Goal: Transaction & Acquisition: Obtain resource

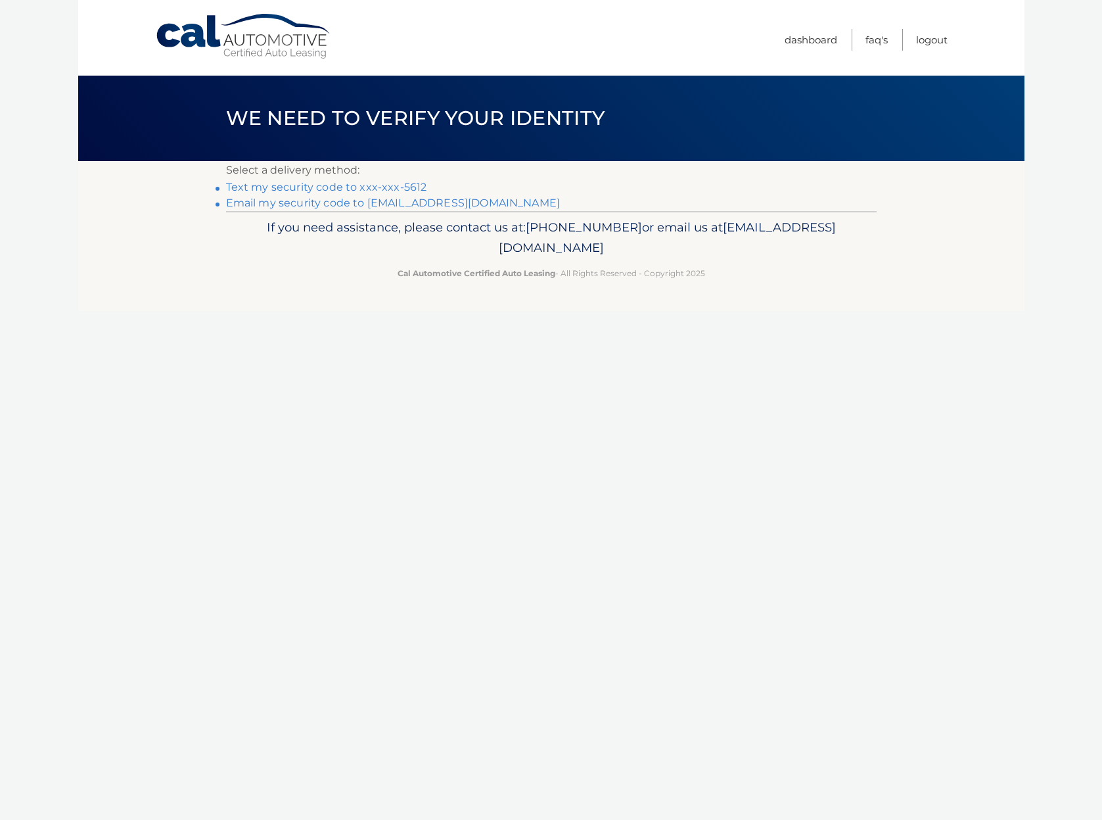
click at [348, 187] on link "Text my security code to xxx-xxx-5612" at bounding box center [326, 187] width 201 height 12
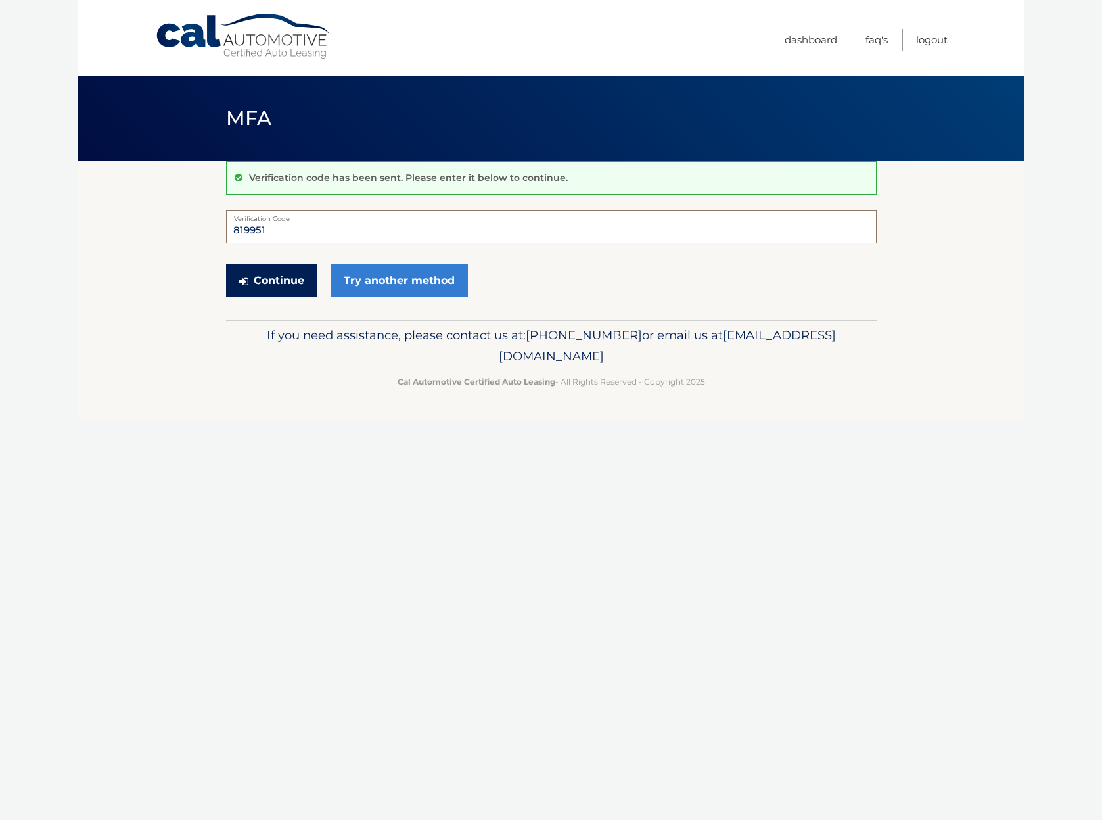
type input "819951"
click at [247, 287] on button "Continue" at bounding box center [271, 280] width 91 height 33
click at [312, 227] on input "Verification Code" at bounding box center [551, 226] width 651 height 33
click at [268, 233] on input "Verification Code" at bounding box center [551, 226] width 651 height 33
type input "819951"
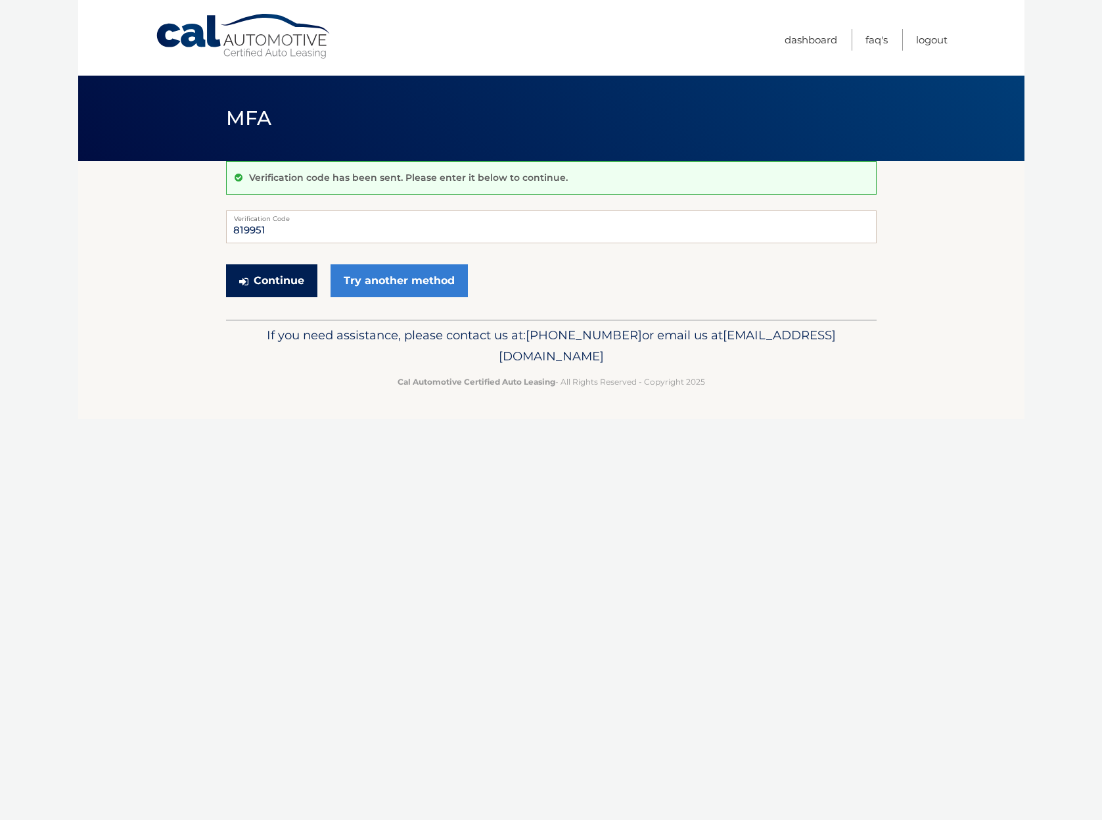
click at [267, 272] on button "Continue" at bounding box center [271, 280] width 91 height 33
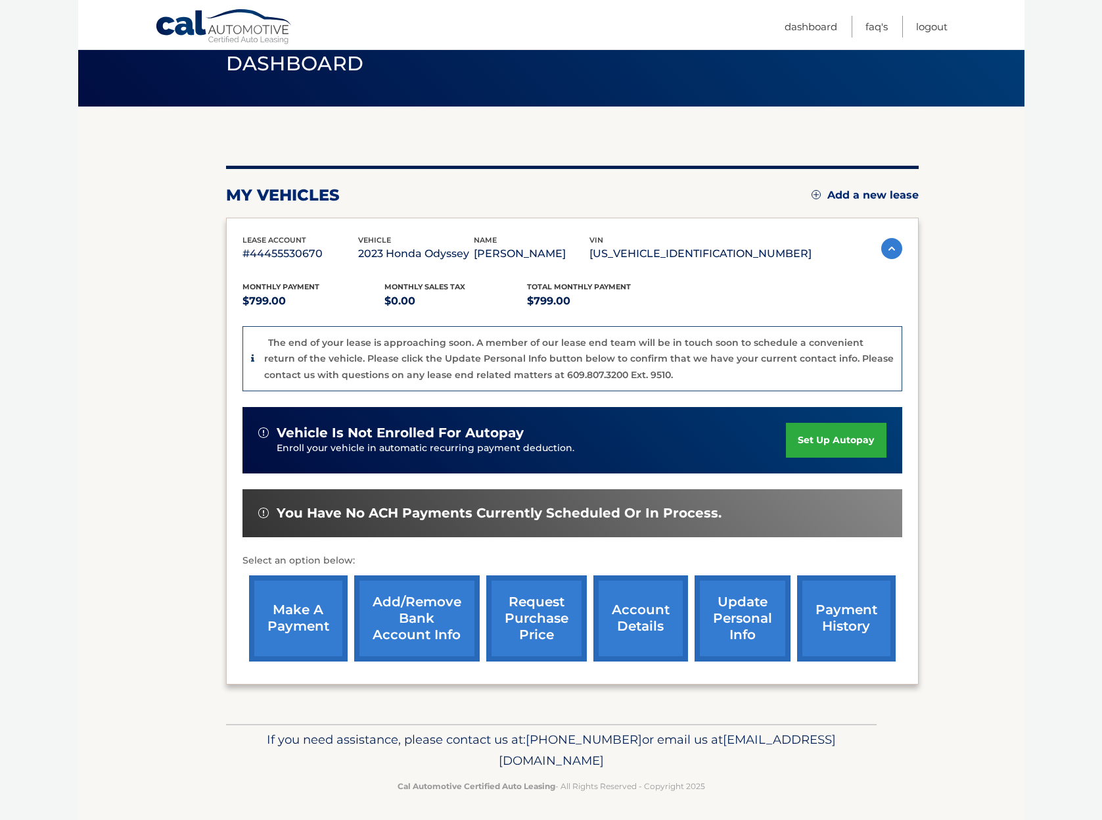
scroll to position [54, 0]
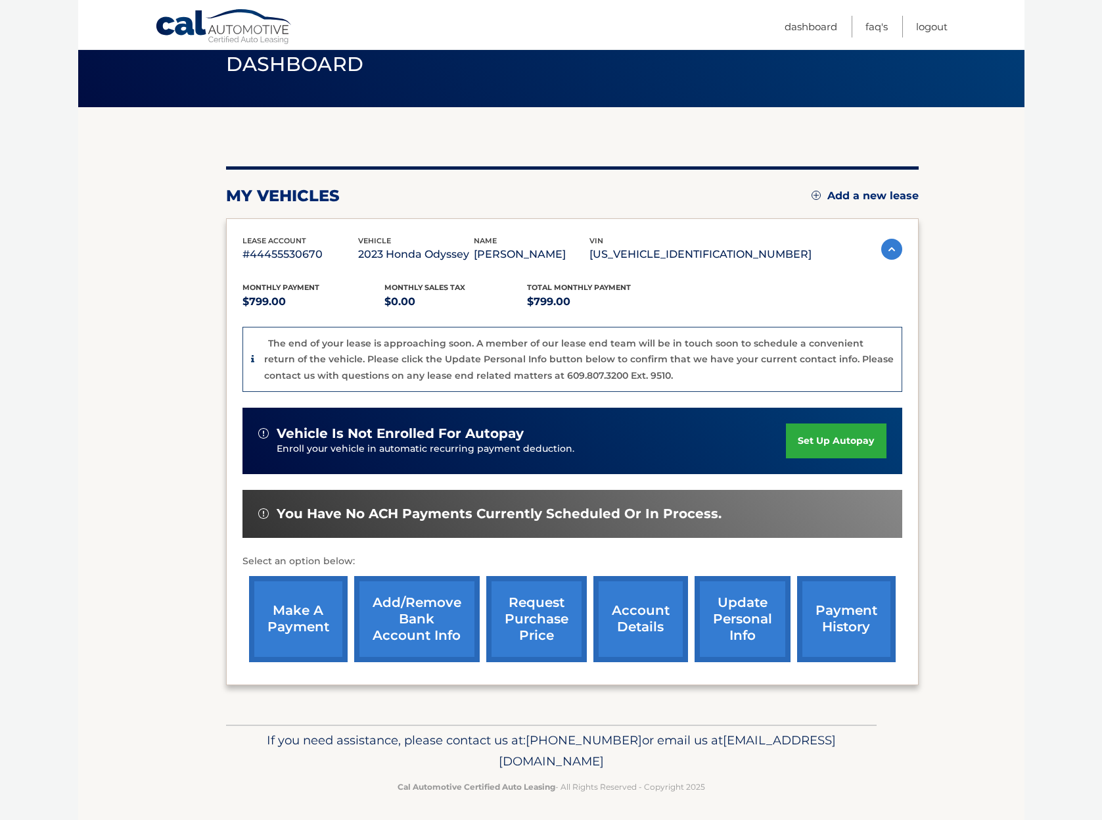
click at [532, 613] on link "request purchase price" at bounding box center [536, 619] width 101 height 86
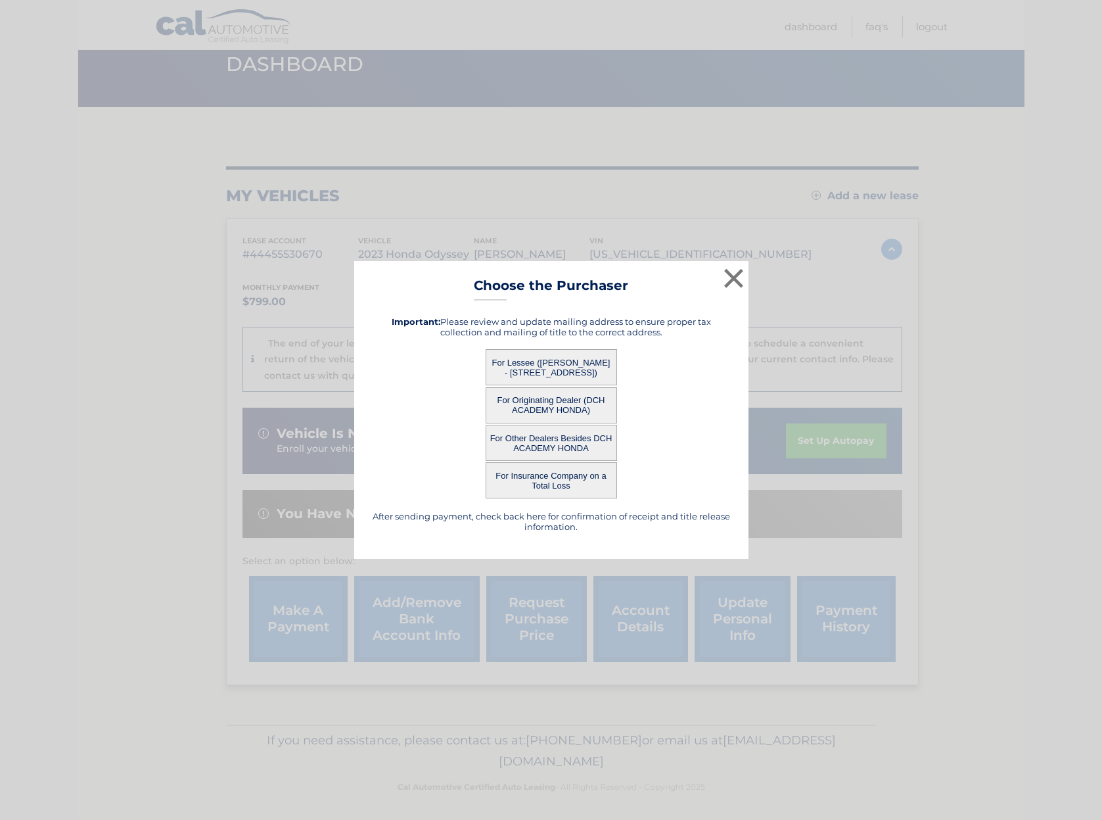
click at [532, 371] on button "For Lessee ([PERSON_NAME] - [STREET_ADDRESS])" at bounding box center [551, 367] width 131 height 36
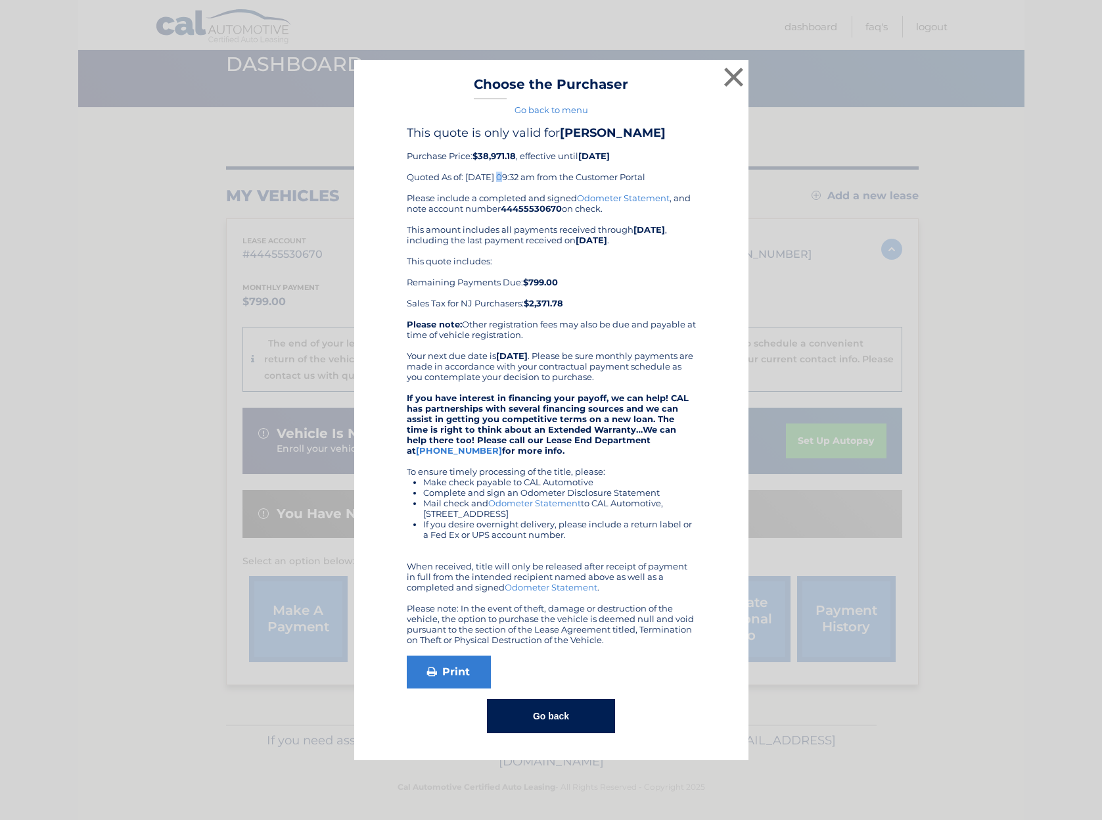
click at [415, 179] on div "This quote is only valid for [PERSON_NAME] Purchase Price: $38,971.18 , effecti…" at bounding box center [551, 159] width 289 height 67
click at [371, 196] on div "This quote is only valid for [PERSON_NAME] Purchase Price: $38,971.18 , effecti…" at bounding box center [552, 429] width 362 height 607
drag, startPoint x: 472, startPoint y: 156, endPoint x: 392, endPoint y: 146, distance: 80.1
click at [392, 151] on div "This quote is only valid for [PERSON_NAME] Purchase Price: $38,971.18 , effecti…" at bounding box center [552, 429] width 362 height 607
click at [376, 203] on div "This quote is only valid for [PERSON_NAME] Purchase Price: $38,971.18 , effecti…" at bounding box center [552, 429] width 362 height 607
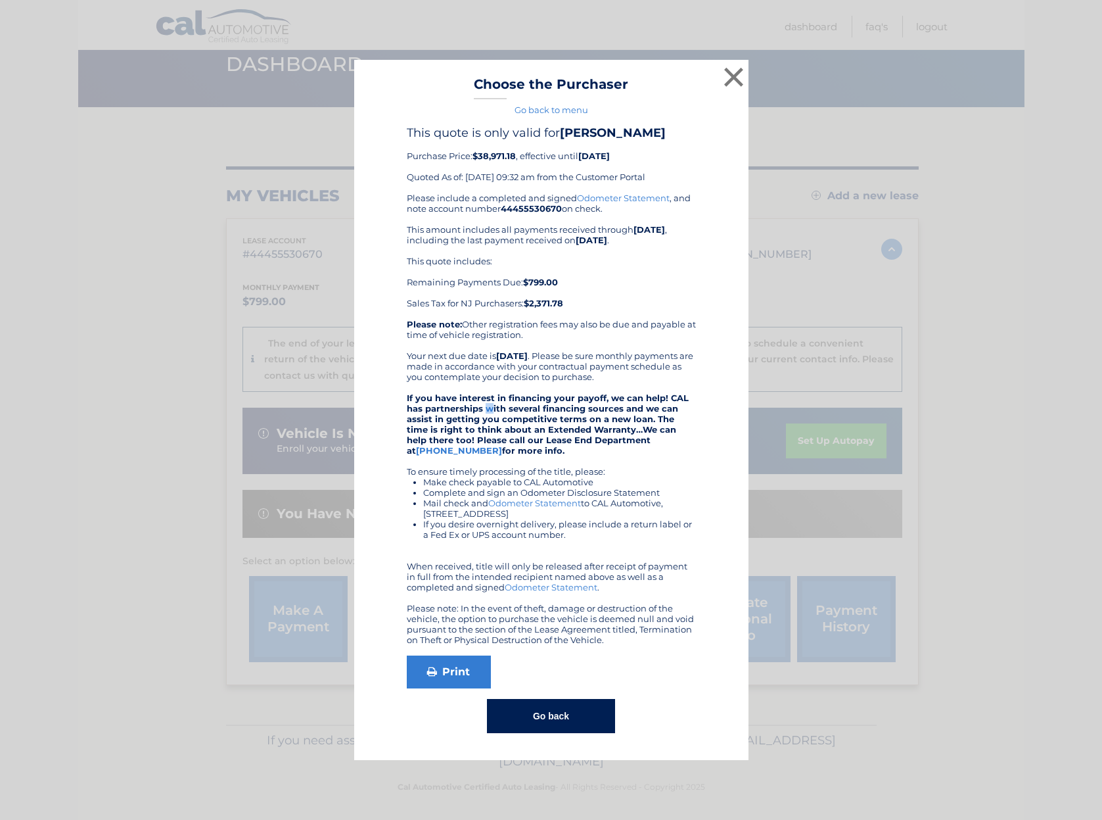
drag, startPoint x: 484, startPoint y: 409, endPoint x: 493, endPoint y: 411, distance: 8.8
click at [493, 411] on strong "If you have interest in financing your payoff, we can help! CAL has partnership…" at bounding box center [548, 423] width 282 height 63
drag, startPoint x: 502, startPoint y: 420, endPoint x: 485, endPoint y: 386, distance: 37.3
click at [485, 386] on div "Please include a completed and signed Odometer Statement , and note account num…" at bounding box center [551, 419] width 289 height 452
drag, startPoint x: 480, startPoint y: 158, endPoint x: 521, endPoint y: 158, distance: 41.4
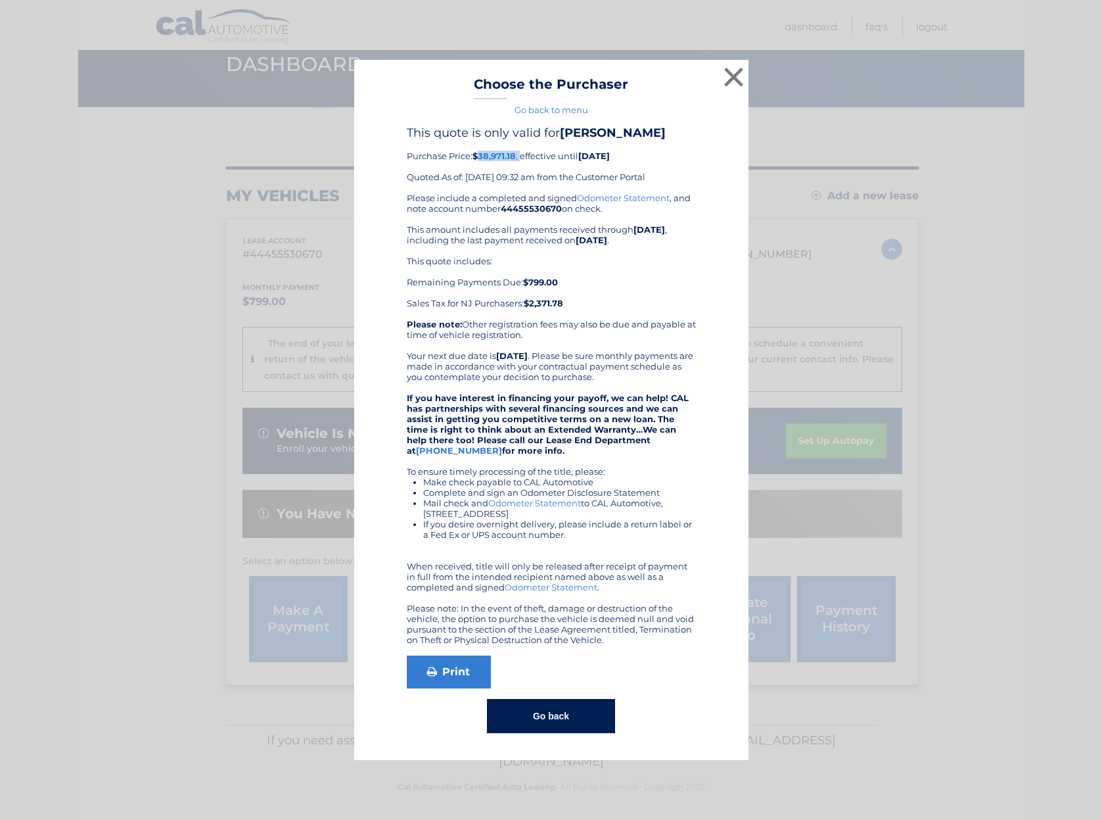
click at [521, 158] on div "This quote is only valid for [PERSON_NAME] Purchase Price: $38,971.18 , effecti…" at bounding box center [551, 159] width 289 height 67
click at [525, 211] on b "44455530670" at bounding box center [531, 208] width 61 height 11
click at [488, 275] on div "This quote includes: Remaining Payments Due: $799.00 Sales Tax for NJ Purchaser…" at bounding box center [551, 282] width 289 height 53
click at [435, 670] on icon at bounding box center [432, 671] width 10 height 11
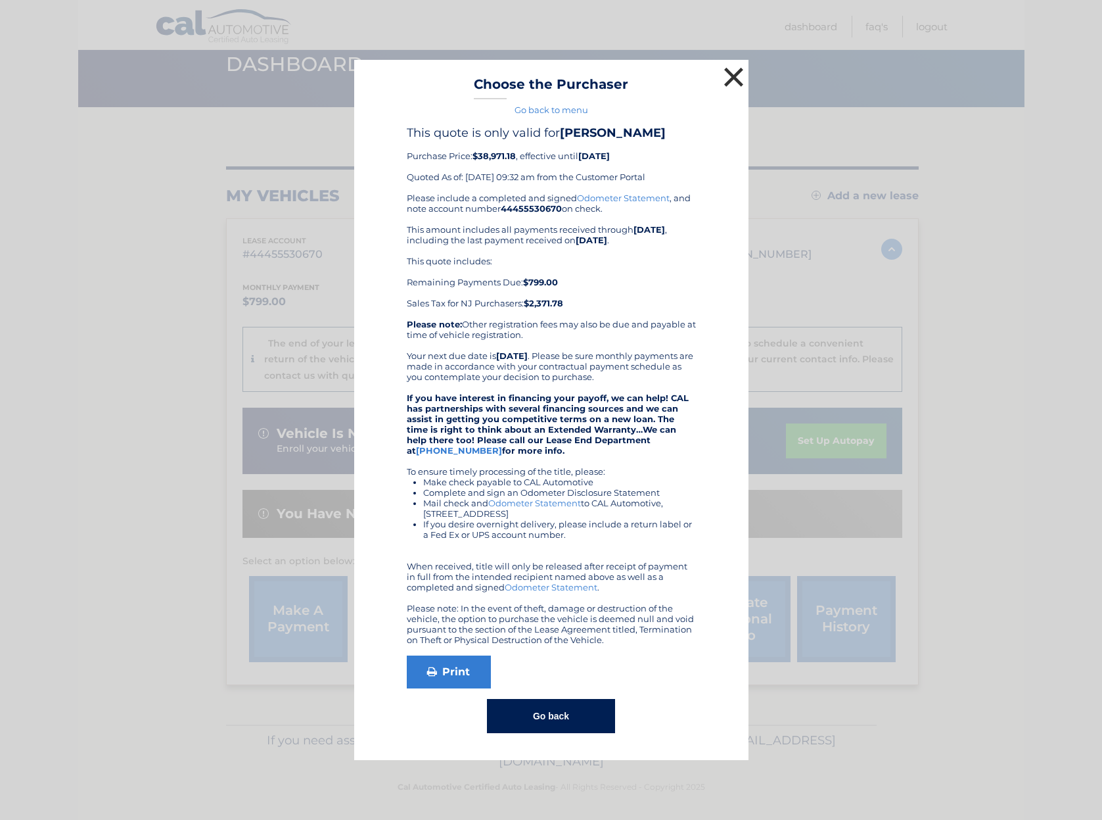
click at [732, 72] on button "×" at bounding box center [734, 77] width 26 height 26
